Goal: Use online tool/utility: Utilize a website feature to perform a specific function

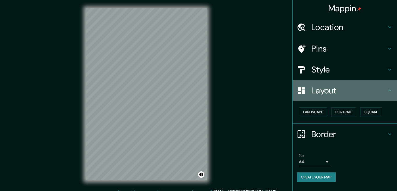
click at [337, 91] on h4 "Layout" at bounding box center [348, 90] width 75 height 10
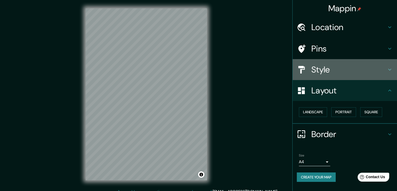
click at [346, 67] on h4 "Style" at bounding box center [348, 69] width 75 height 10
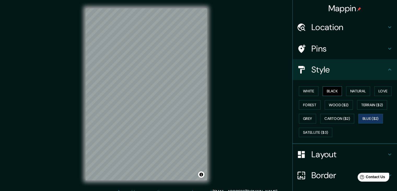
click at [329, 91] on button "Black" at bounding box center [333, 91] width 20 height 10
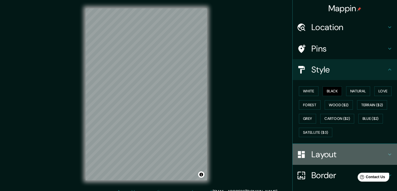
click at [327, 152] on h4 "Layout" at bounding box center [348, 154] width 75 height 10
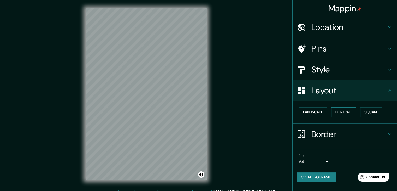
click at [339, 112] on button "Portrait" at bounding box center [343, 112] width 25 height 10
click at [314, 111] on button "Landscape" at bounding box center [313, 112] width 28 height 10
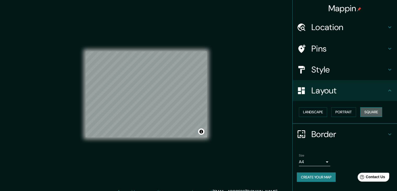
click at [372, 111] on button "Square" at bounding box center [371, 112] width 22 height 10
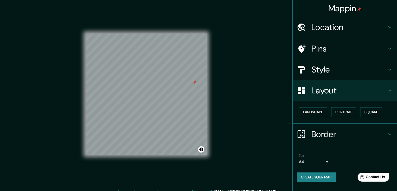
click at [339, 50] on h4 "Pins" at bounding box center [348, 48] width 75 height 10
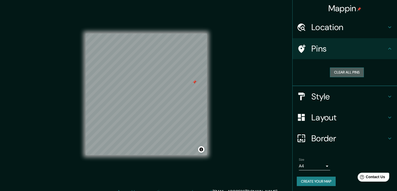
click at [343, 73] on button "Clear all pins" at bounding box center [347, 72] width 34 height 10
click at [255, 81] on div "Mappin Location [GEOGRAPHIC_DATA], [GEOGRAPHIC_DATA] Pins Clear all pins Style …" at bounding box center [198, 98] width 397 height 197
click at [323, 122] on h4 "Layout" at bounding box center [348, 117] width 75 height 10
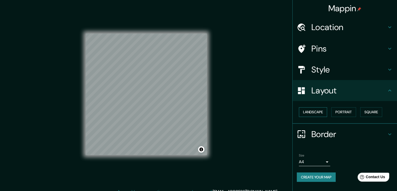
click at [324, 109] on button "Landscape" at bounding box center [313, 112] width 28 height 10
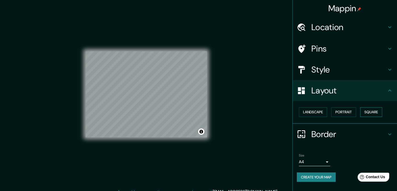
click at [367, 113] on button "Square" at bounding box center [371, 112] width 22 height 10
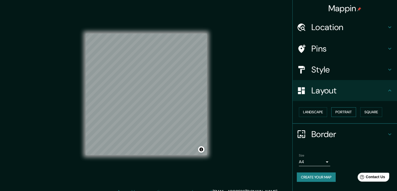
click at [350, 111] on button "Portrait" at bounding box center [343, 112] width 25 height 10
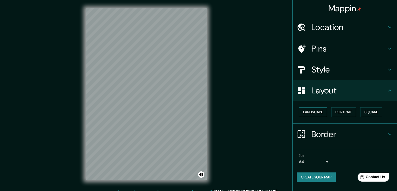
click at [320, 110] on button "Landscape" at bounding box center [313, 112] width 28 height 10
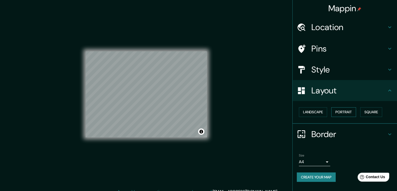
click at [343, 112] on button "Portrait" at bounding box center [343, 112] width 25 height 10
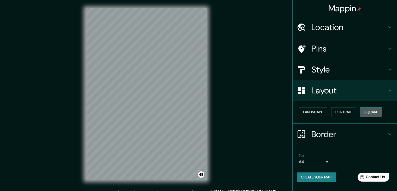
click at [373, 111] on button "Square" at bounding box center [371, 112] width 22 height 10
